Goal: Find specific page/section: Find specific page/section

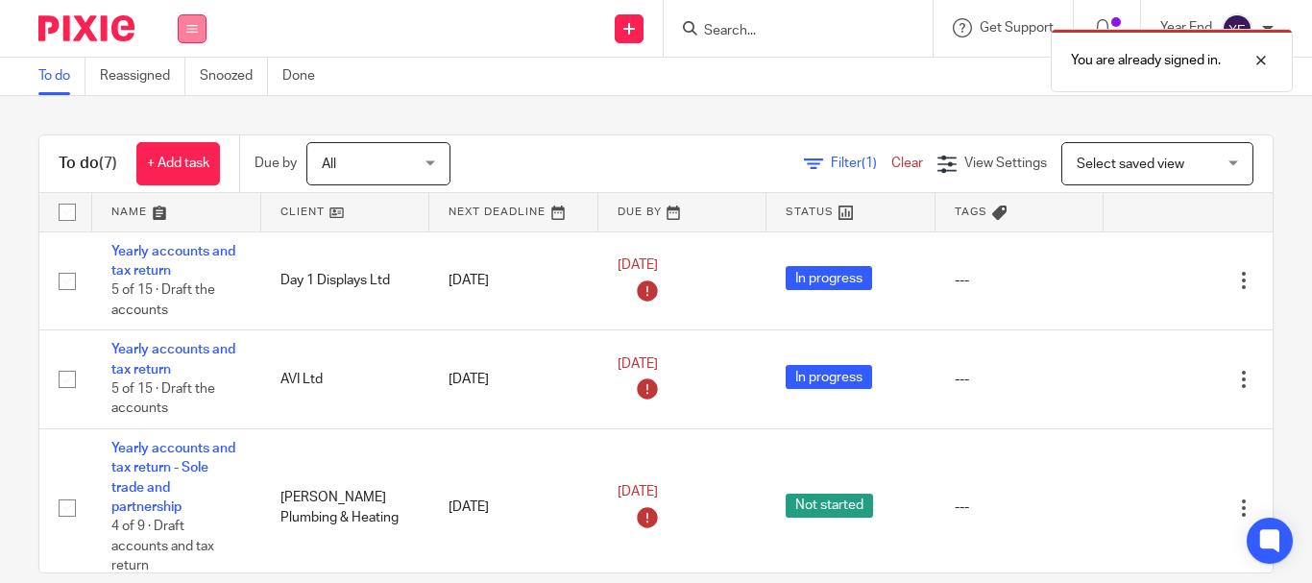
click at [197, 25] on icon at bounding box center [192, 29] width 12 height 12
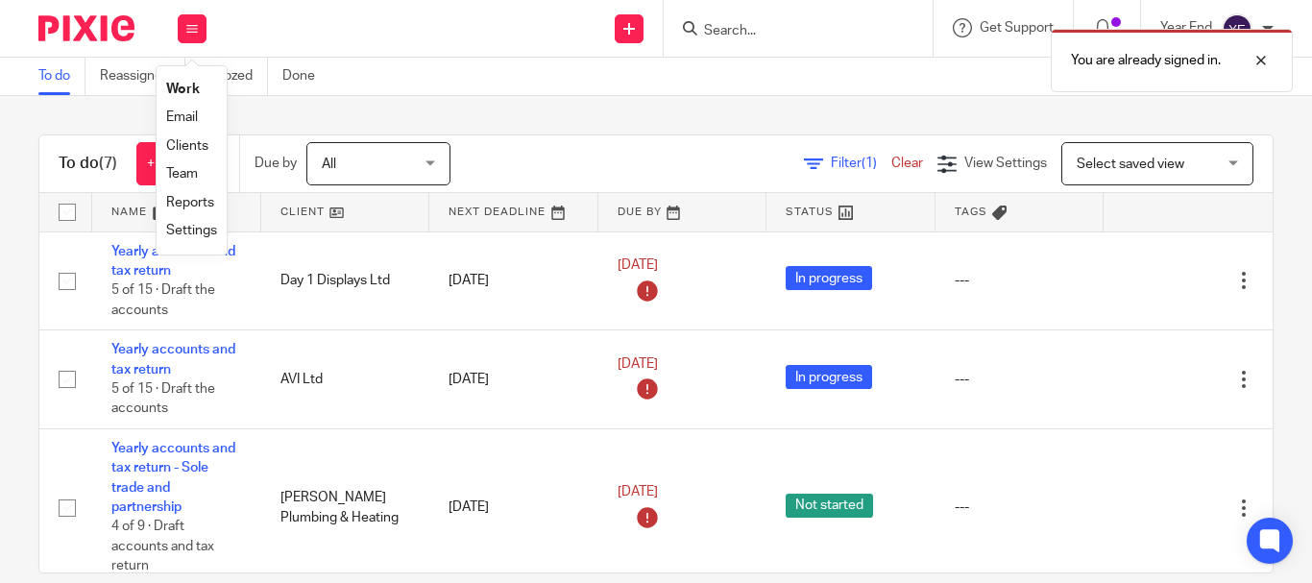
click at [187, 111] on link "Email" at bounding box center [182, 116] width 32 height 13
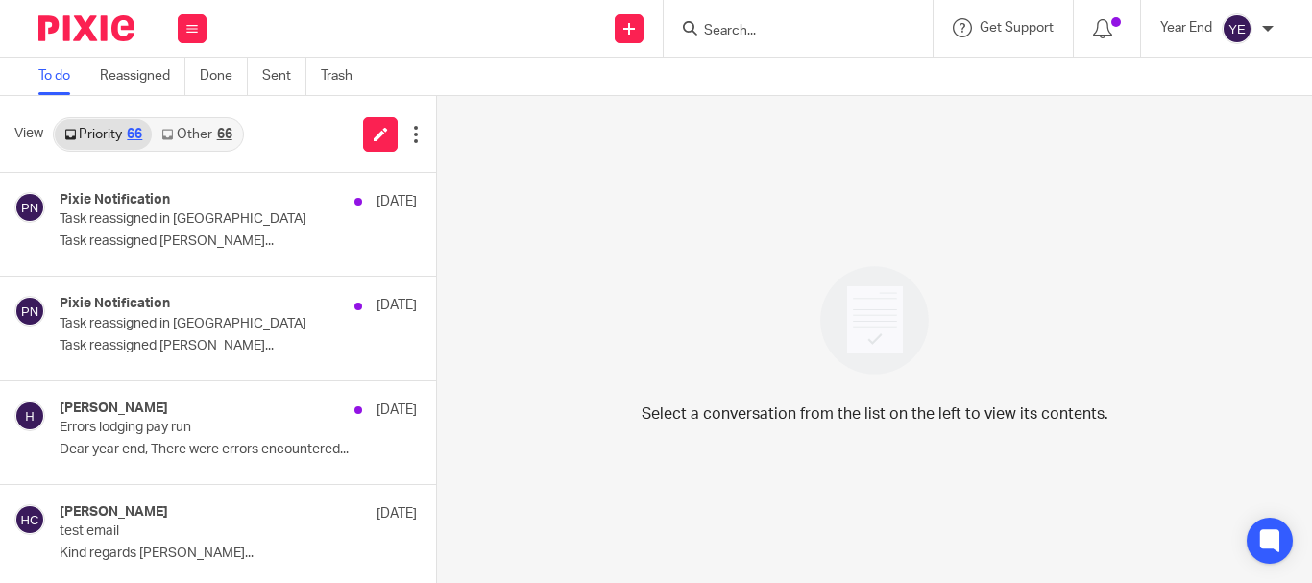
click at [699, 22] on div at bounding box center [795, 28] width 224 height 24
click at [703, 23] on input "Search" at bounding box center [788, 31] width 173 height 17
paste input "Little Giants Nursery (Carterton) Limited"
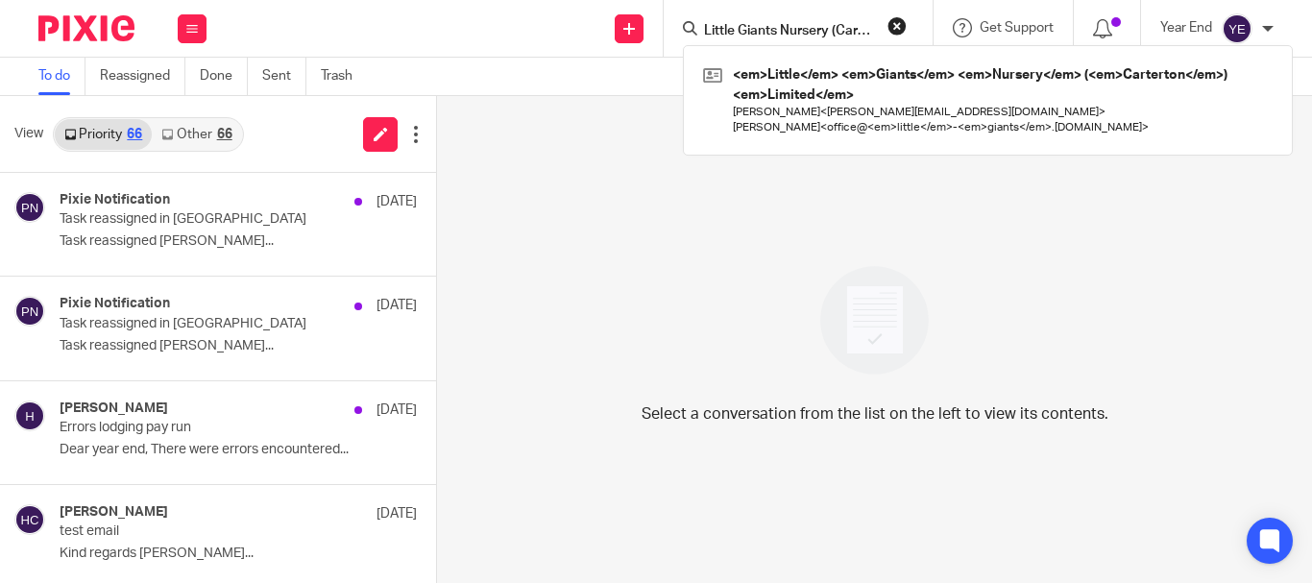
scroll to position [0, 78]
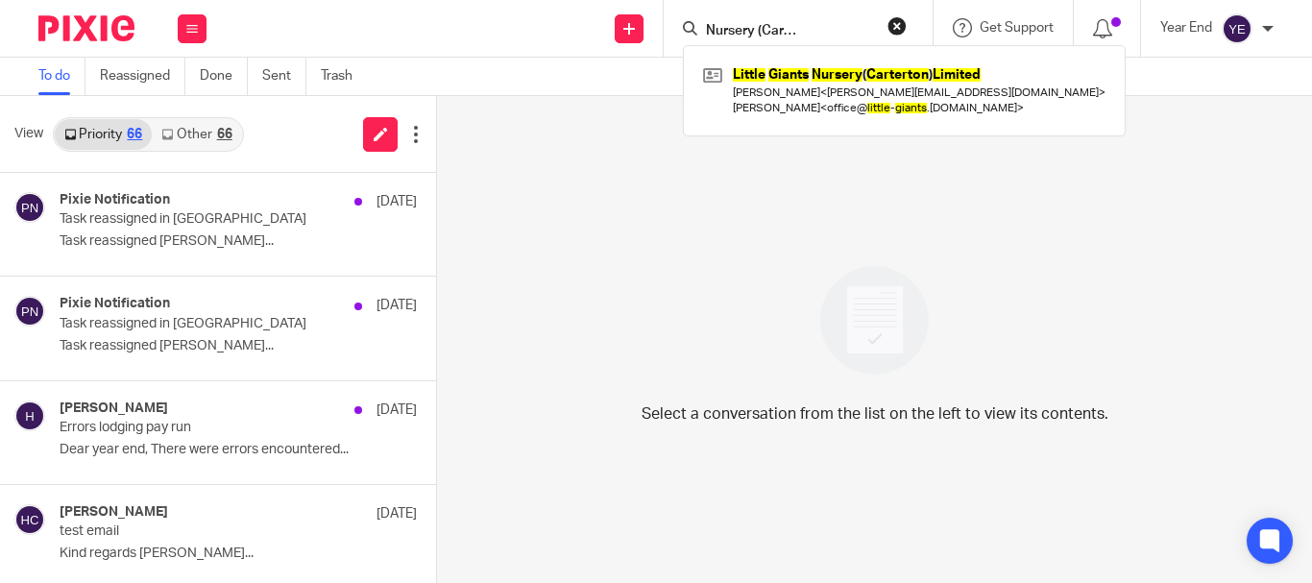
click button "submit" at bounding box center [0, 0] width 0 height 0
click at [853, 31] on input "Little Giants Nursery (Carterton) Limited" at bounding box center [788, 31] width 173 height 17
click at [709, 26] on input "Little Giants Nursery (Carterton) Limited" at bounding box center [788, 31] width 173 height 17
drag, startPoint x: 701, startPoint y: 25, endPoint x: 906, endPoint y: 32, distance: 204.7
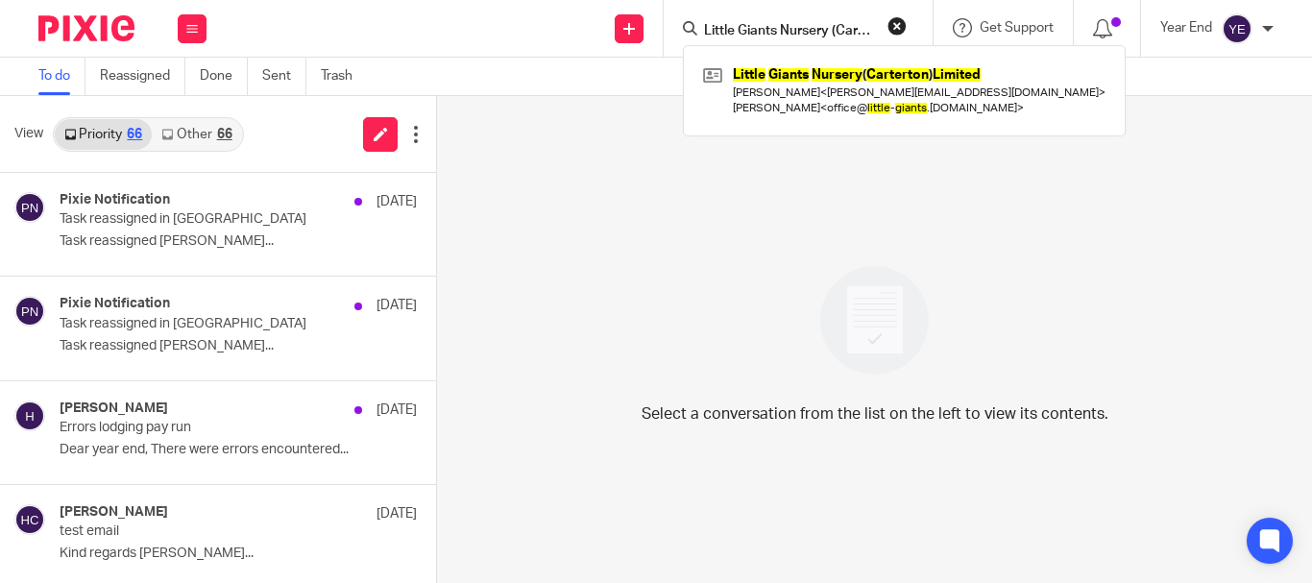
click at [906, 32] on div "Little Giants Nursery (Carterton) Limited Little Giants Nursery ( Carterton ) L…" at bounding box center [798, 28] width 269 height 57
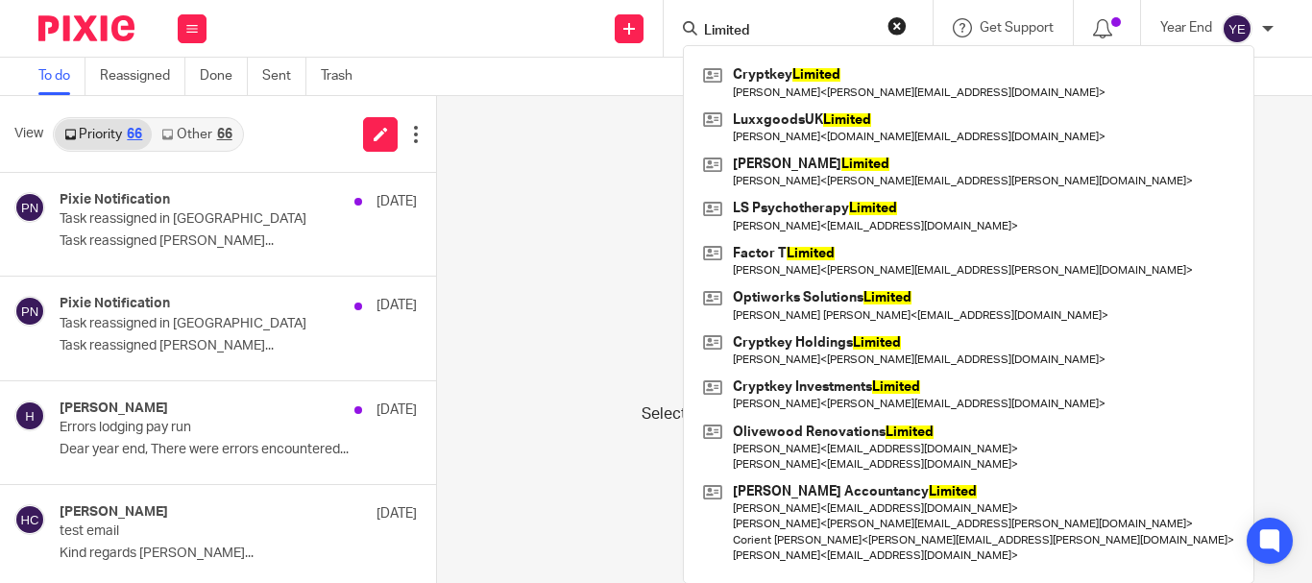
click at [755, 31] on input "Limited" at bounding box center [788, 31] width 173 height 17
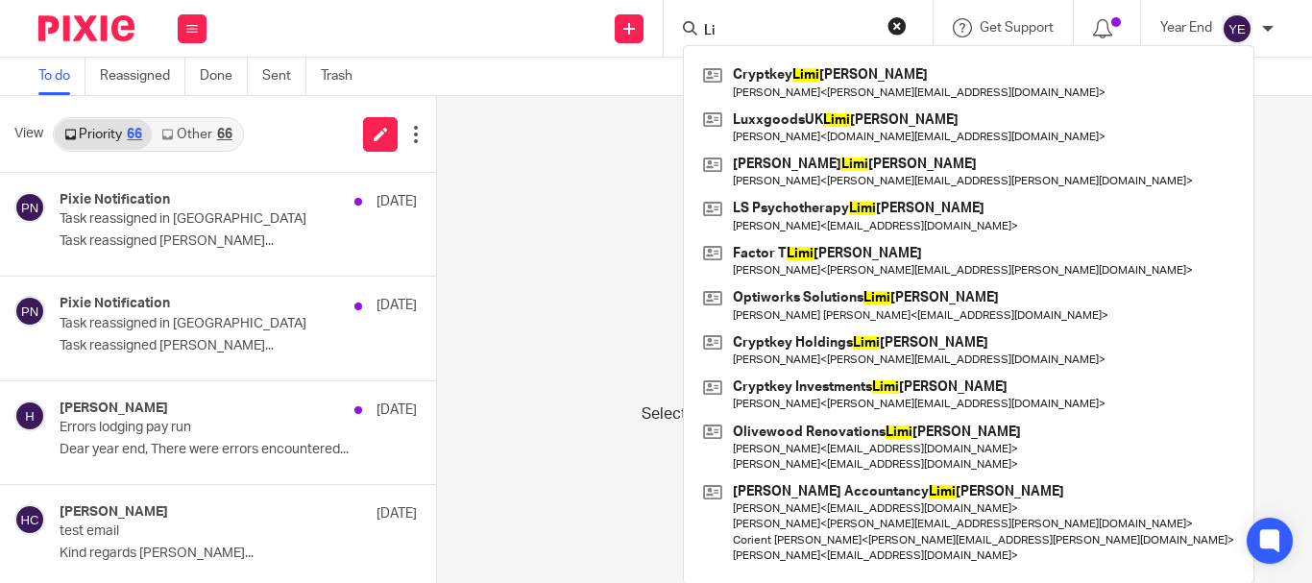
type input "L"
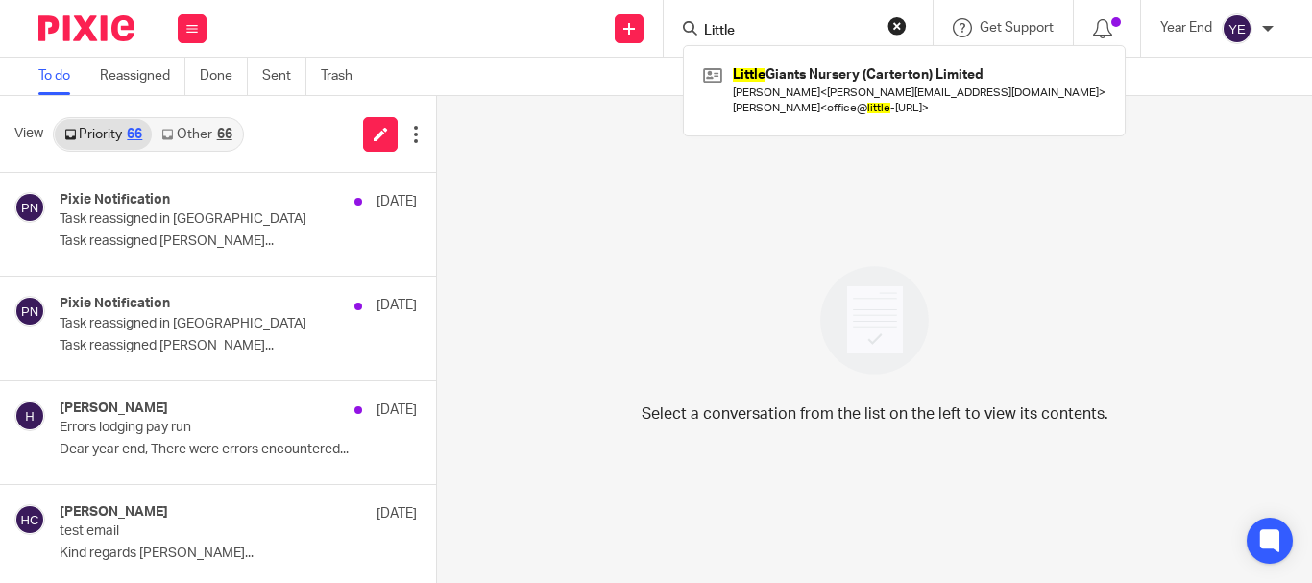
click button "submit" at bounding box center [0, 0] width 0 height 0
click at [755, 31] on input "Little" at bounding box center [788, 31] width 173 height 17
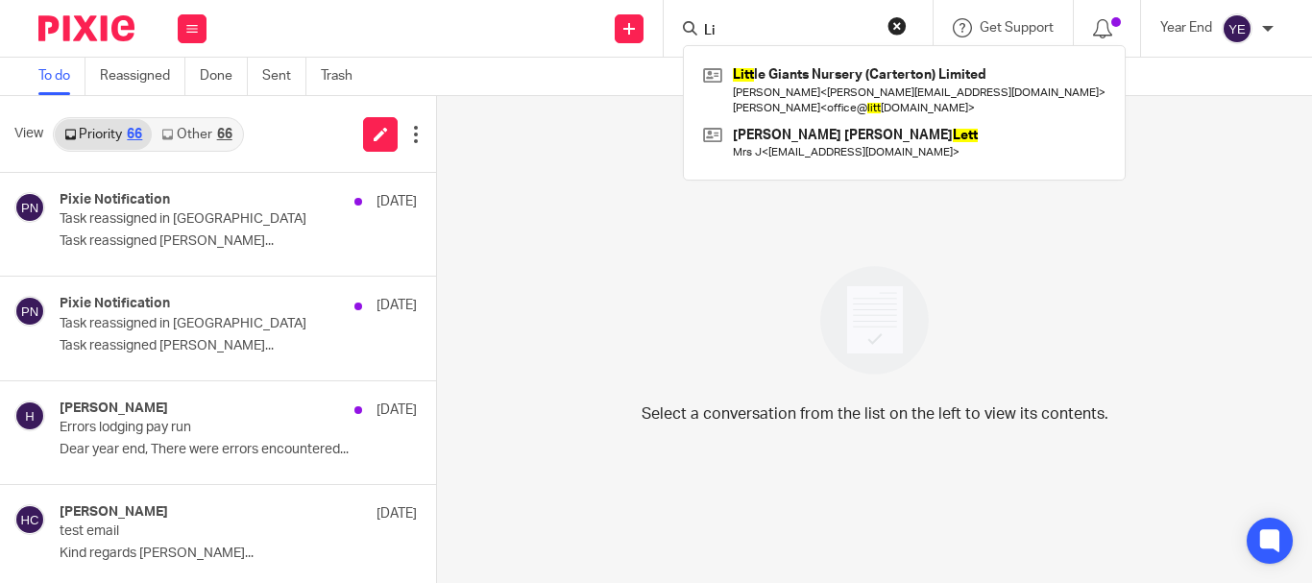
type input "L"
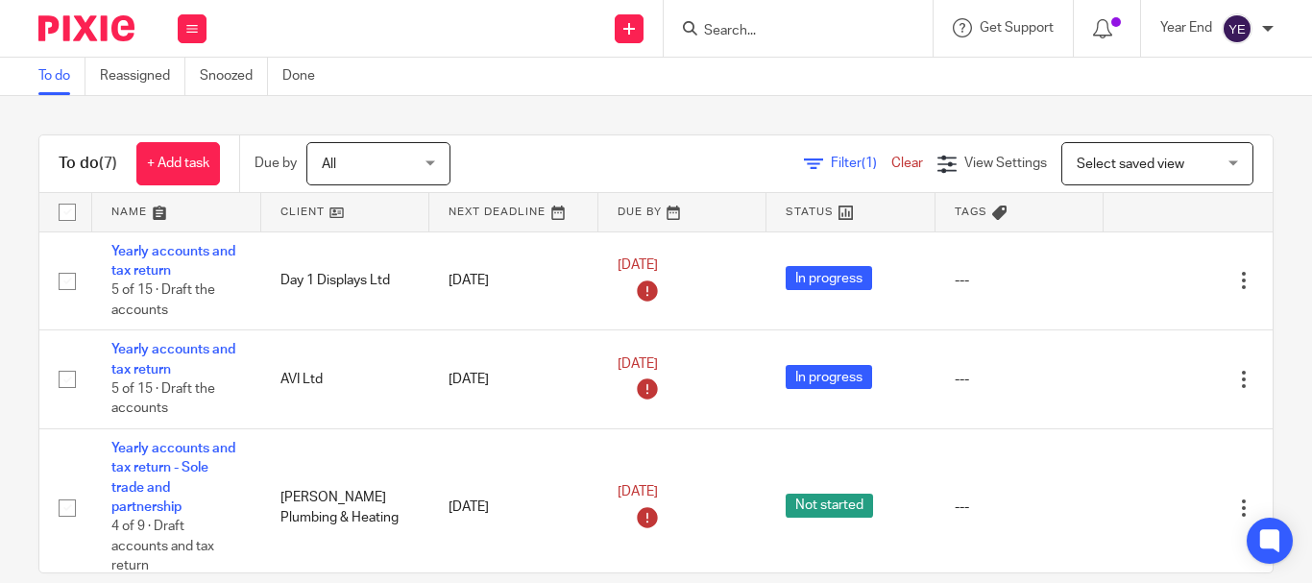
click at [51, 77] on link "To do" at bounding box center [61, 76] width 47 height 37
click at [734, 25] on input "Search" at bounding box center [788, 31] width 173 height 17
click at [187, 21] on button at bounding box center [192, 28] width 29 height 29
click at [189, 139] on link "Clients" at bounding box center [187, 145] width 42 height 13
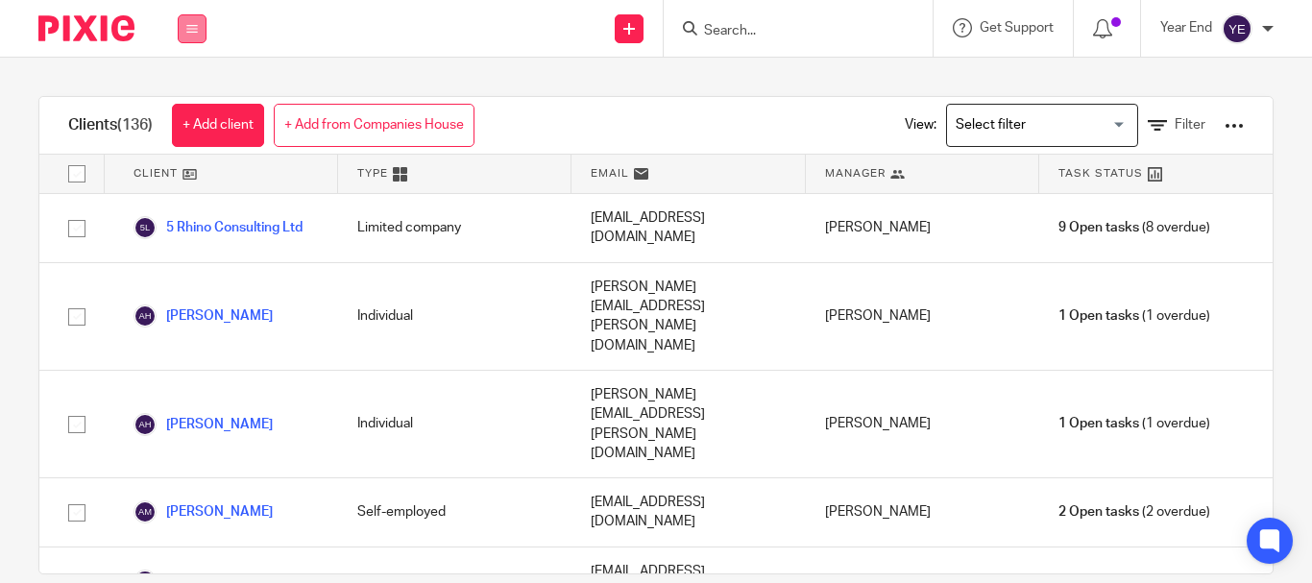
click at [186, 30] on icon at bounding box center [192, 29] width 12 height 12
click at [189, 204] on link "Reports" at bounding box center [190, 202] width 48 height 13
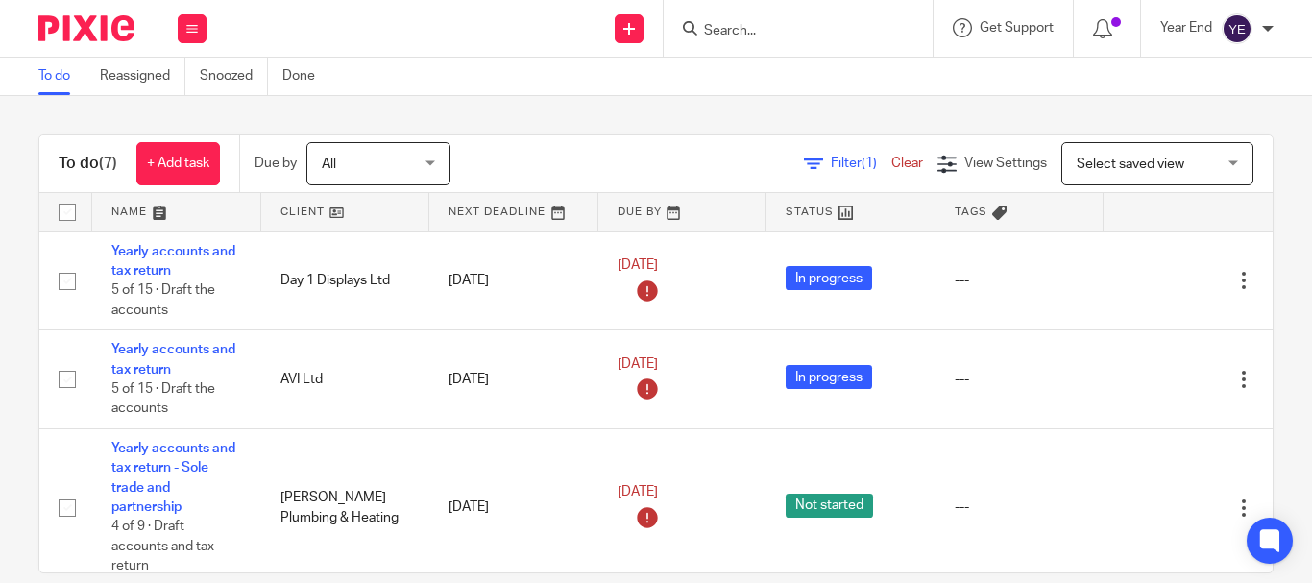
click at [720, 40] on form at bounding box center [804, 28] width 205 height 24
click at [201, 26] on button at bounding box center [192, 28] width 29 height 29
click at [171, 147] on link "Clients" at bounding box center [187, 145] width 42 height 13
